Goal: Task Accomplishment & Management: Manage account settings

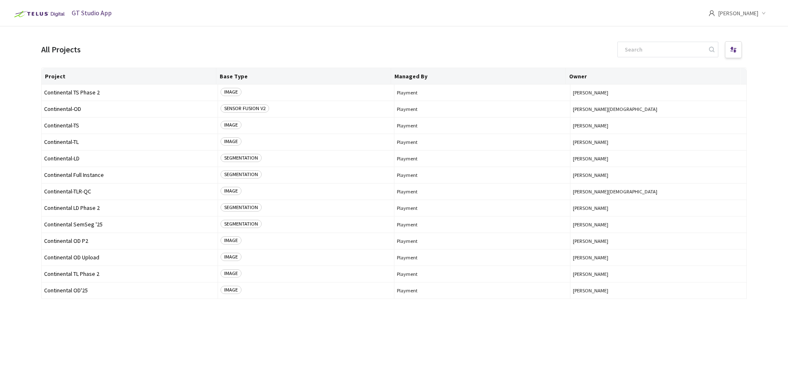
click at [764, 14] on icon "down" at bounding box center [764, 13] width 4 height 4
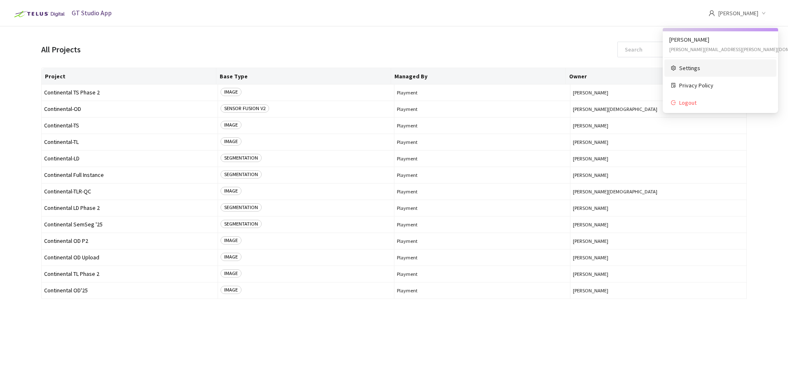
click at [695, 69] on span "Settings" at bounding box center [724, 67] width 91 height 9
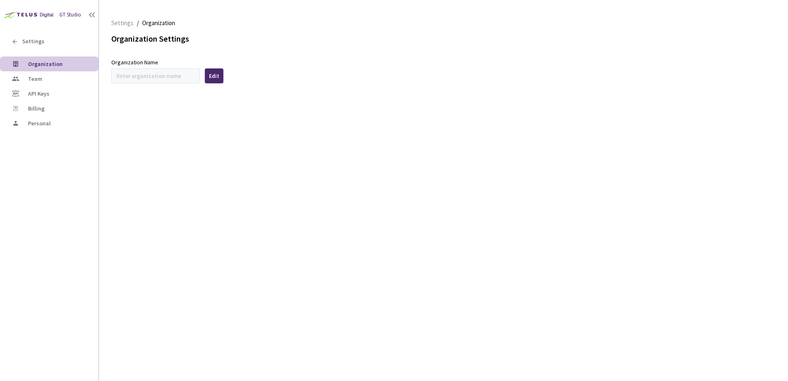
type input "Continental"
click at [49, 80] on span "Team" at bounding box center [60, 78] width 64 height 7
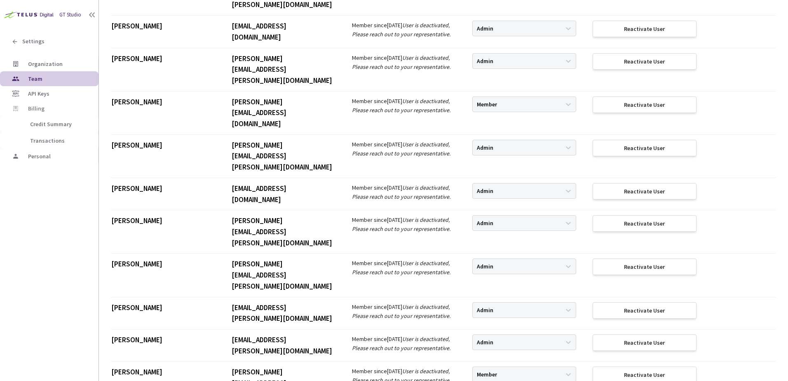
scroll to position [2669, 0]
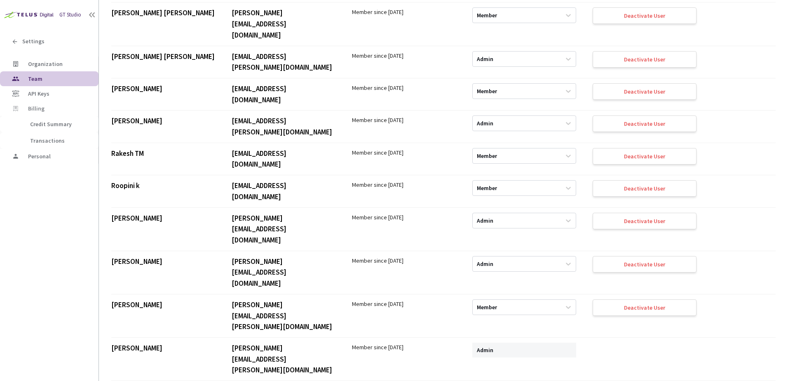
scroll to position [1556, 0]
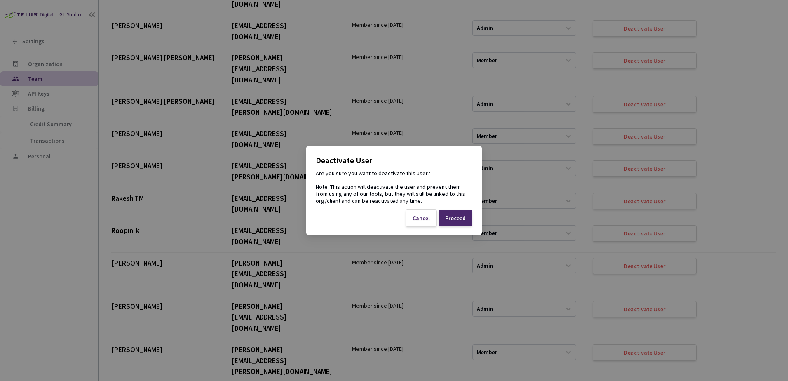
click at [455, 216] on div "Proceed" at bounding box center [455, 218] width 21 height 7
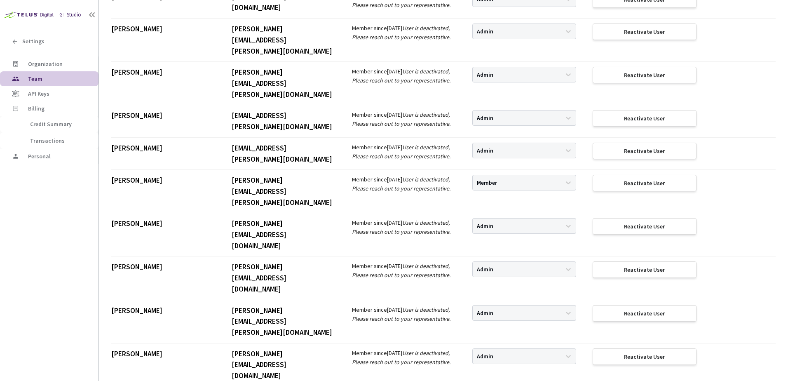
scroll to position [1554, 0]
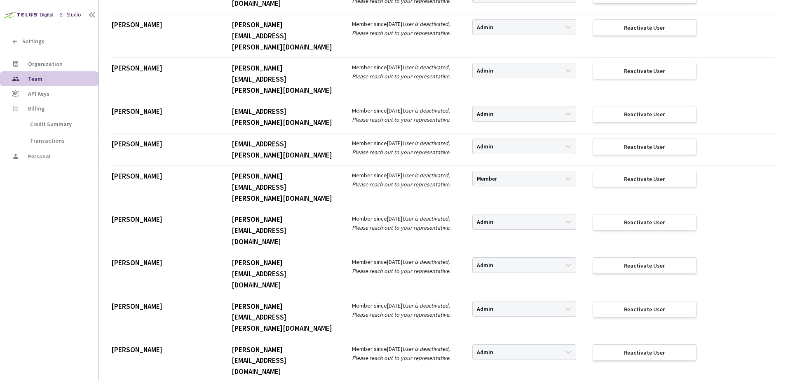
drag, startPoint x: 230, startPoint y: 360, endPoint x: 312, endPoint y: 357, distance: 82.1
copy div "[EMAIL_ADDRESS][PERSON_NAME][DOMAIN_NAME]"
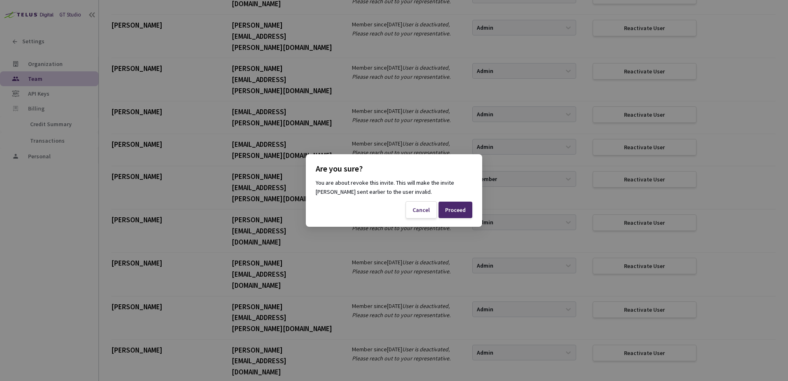
scroll to position [1554, 0]
click at [459, 207] on div "Proceed" at bounding box center [455, 210] width 21 height 7
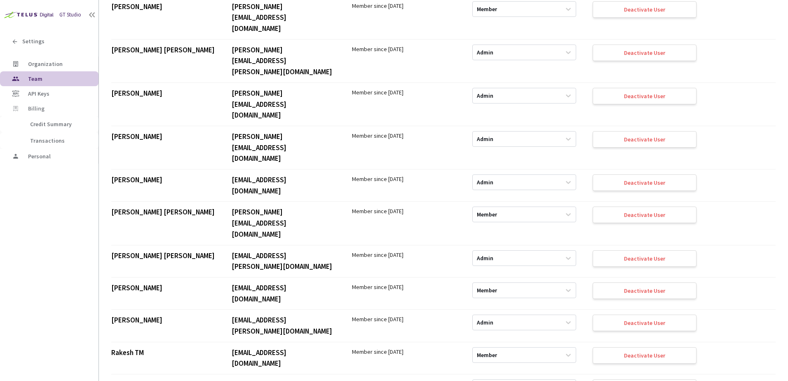
scroll to position [0, 0]
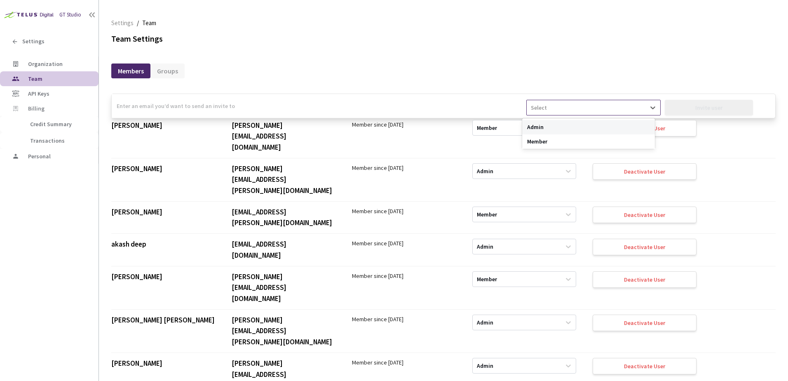
click at [587, 106] on div "Select" at bounding box center [586, 107] width 118 height 13
click at [559, 143] on div "Member" at bounding box center [588, 141] width 133 height 14
click at [181, 104] on input "email" at bounding box center [319, 106] width 415 height 24
paste input "[EMAIL_ADDRESS][PERSON_NAME][DOMAIN_NAME]"
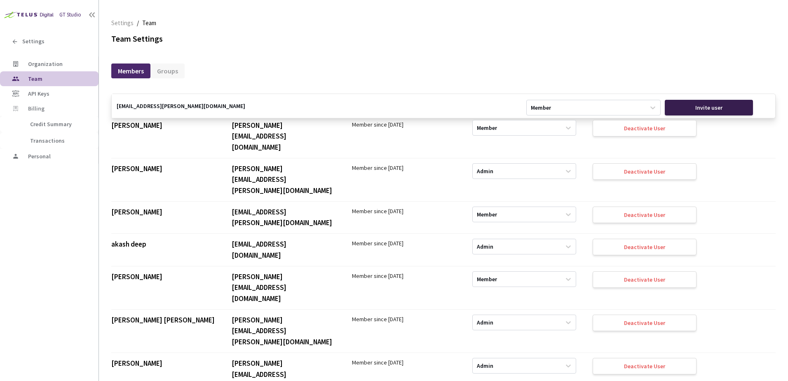
type input "[EMAIL_ADDRESS][PERSON_NAME][DOMAIN_NAME]"
click at [713, 110] on div "Invite user" at bounding box center [708, 107] width 27 height 7
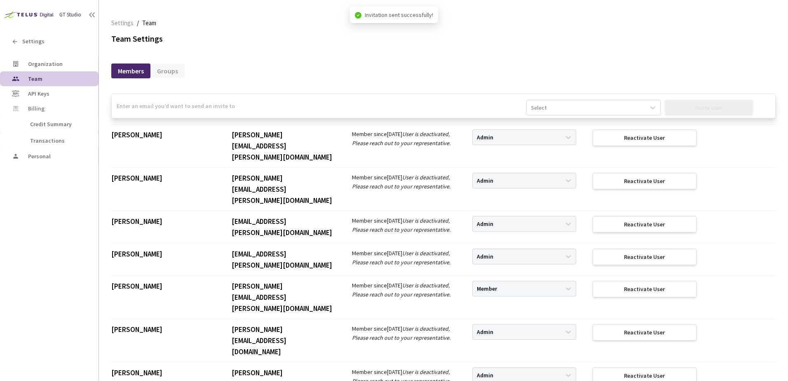
scroll to position [2669, 0]
